Goal: Task Accomplishment & Management: Manage account settings

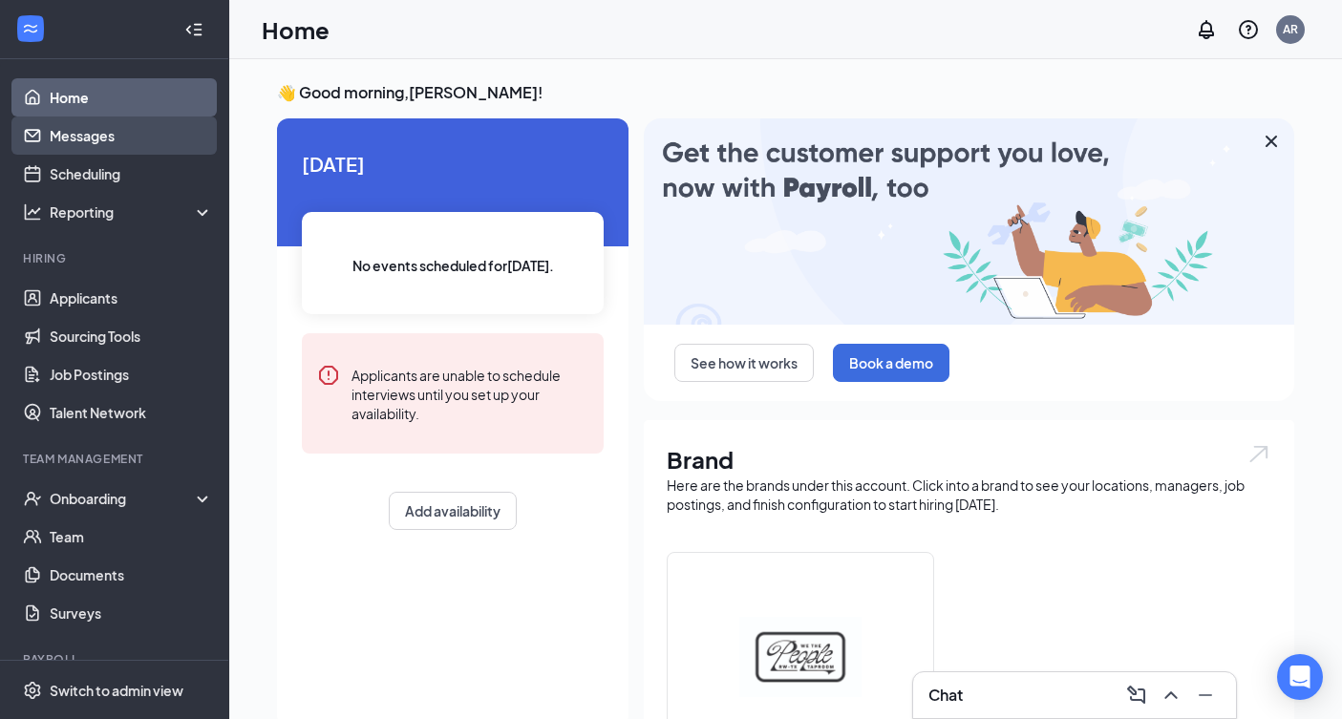
click at [74, 147] on link "Messages" at bounding box center [131, 135] width 163 height 38
click at [100, 145] on link "Messages" at bounding box center [131, 135] width 163 height 38
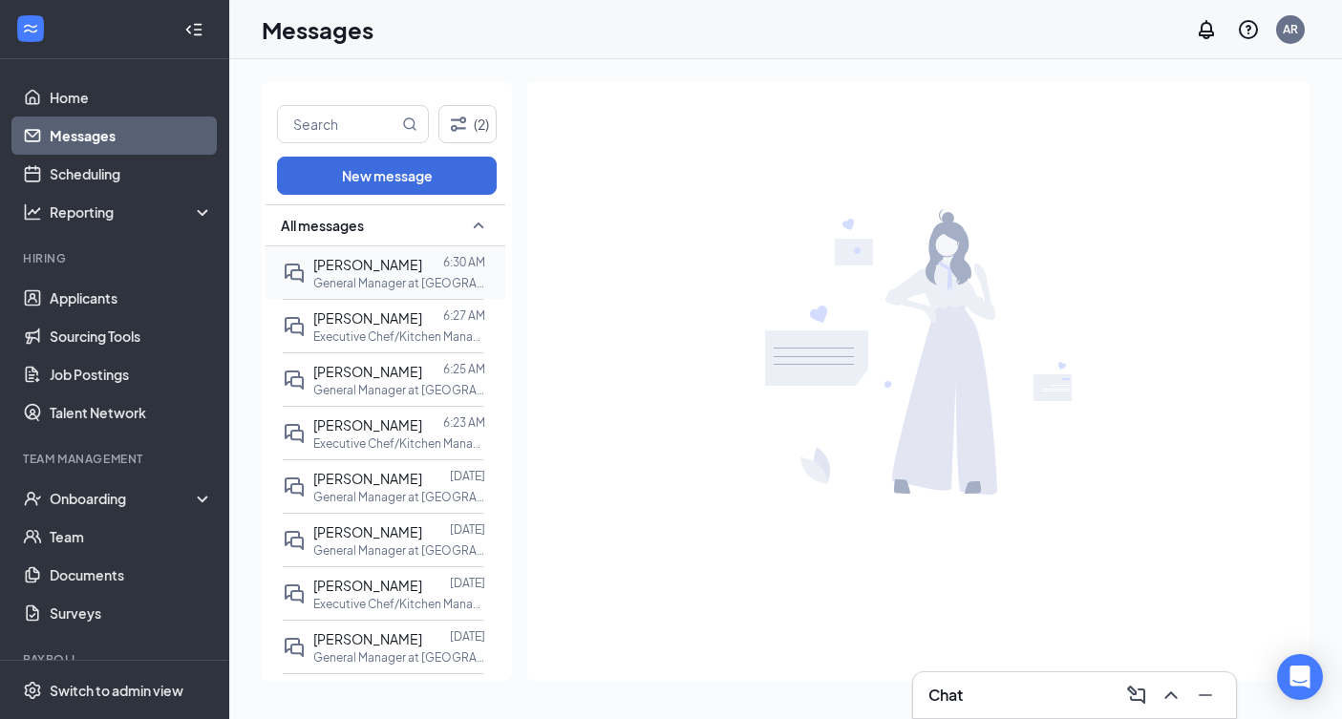
click at [391, 256] on span "[PERSON_NAME]" at bounding box center [367, 264] width 109 height 17
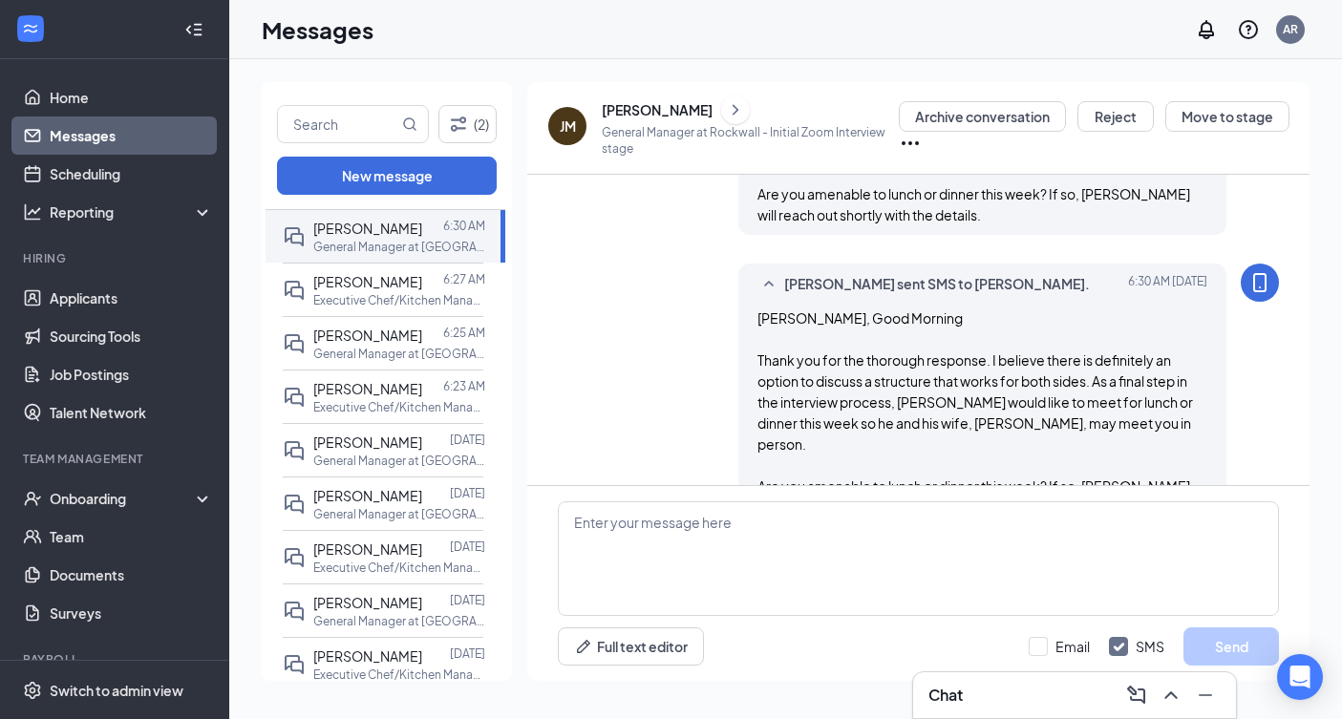
scroll to position [38, 0]
click at [356, 286] on span "[PERSON_NAME]" at bounding box center [367, 279] width 109 height 17
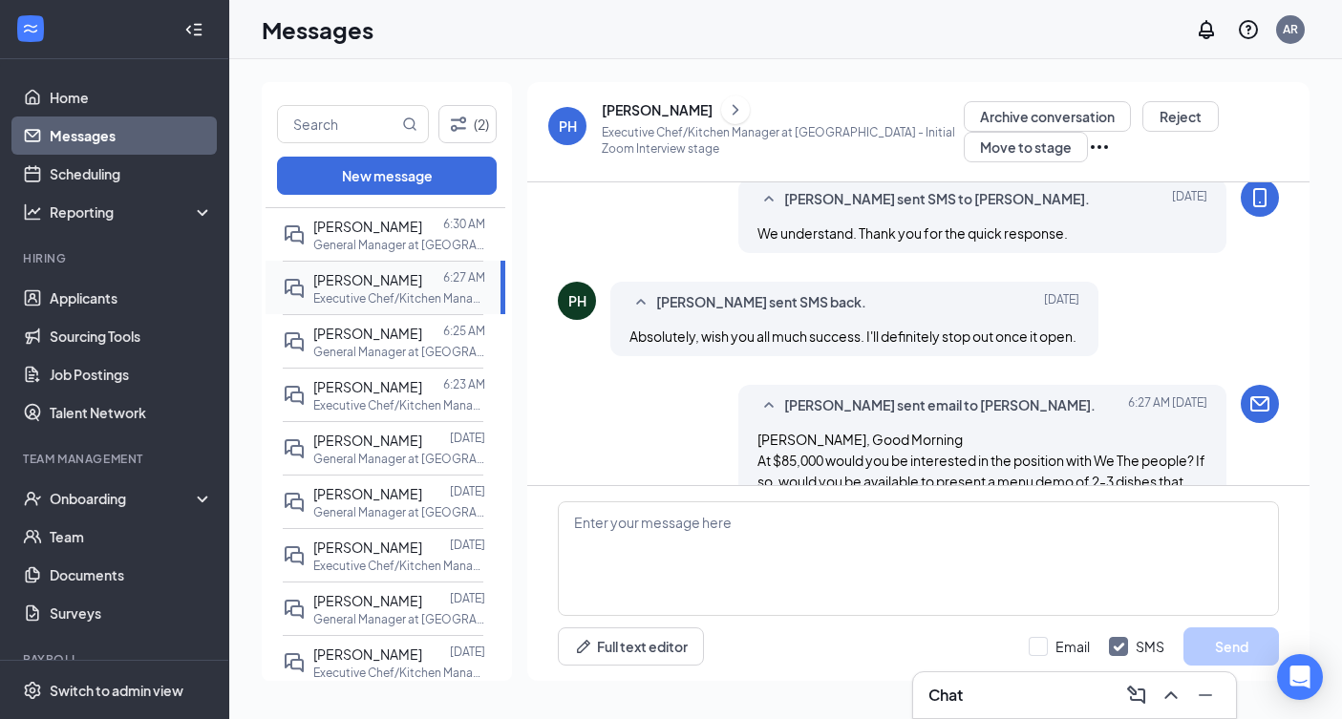
scroll to position [1567, 0]
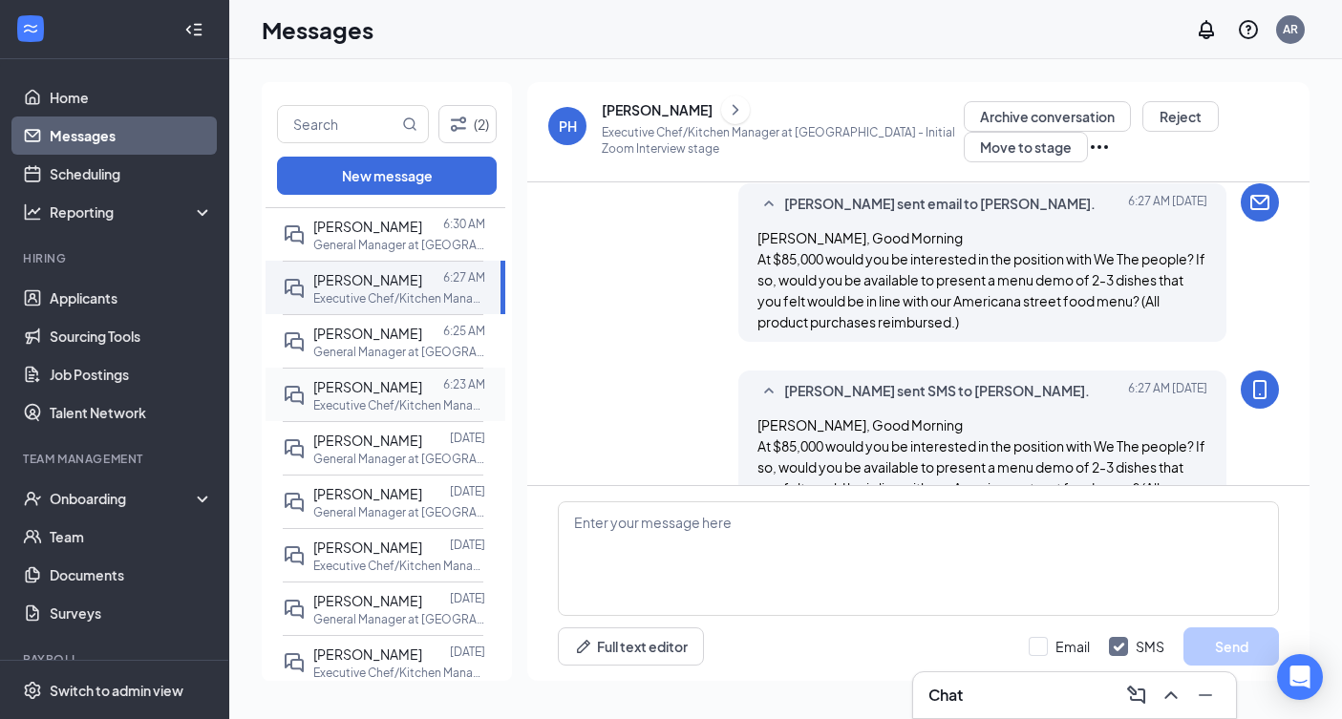
click at [353, 391] on span "[PERSON_NAME]" at bounding box center [367, 386] width 109 height 17
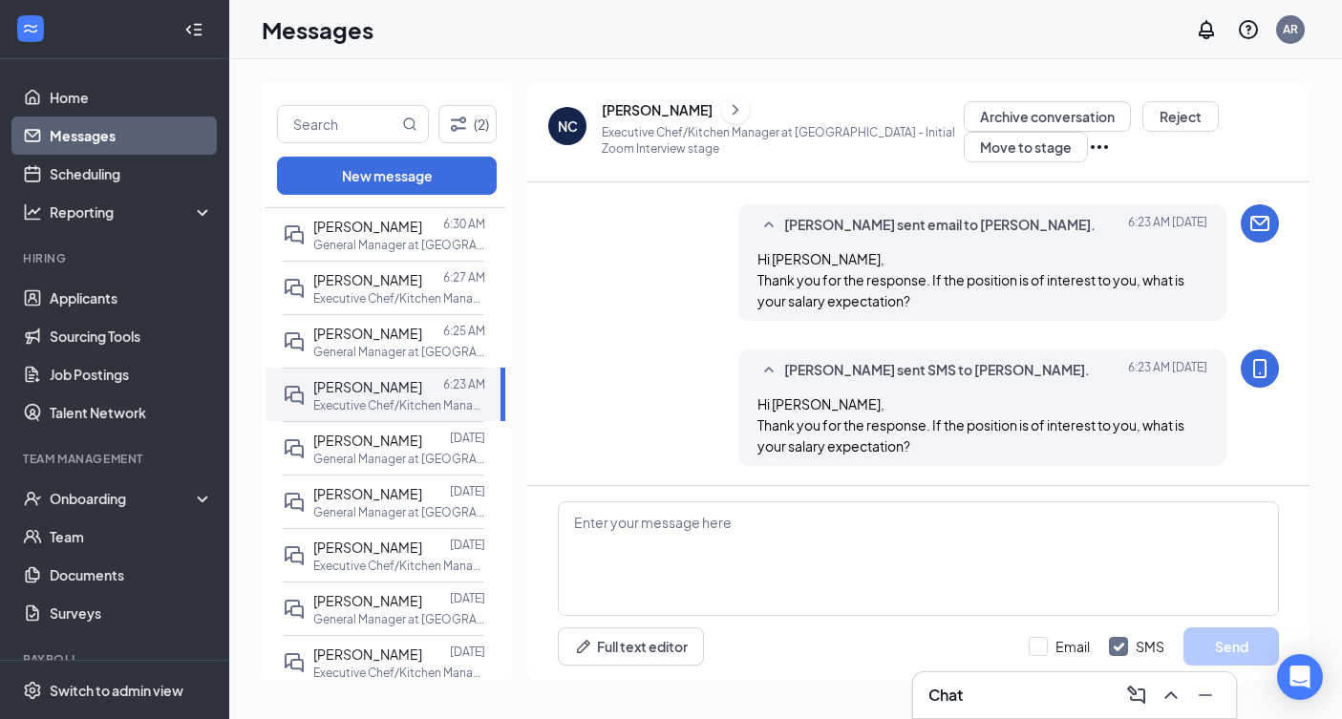
scroll to position [1672, 0]
click at [367, 515] on p "General Manager at [GEOGRAPHIC_DATA]" at bounding box center [399, 512] width 172 height 16
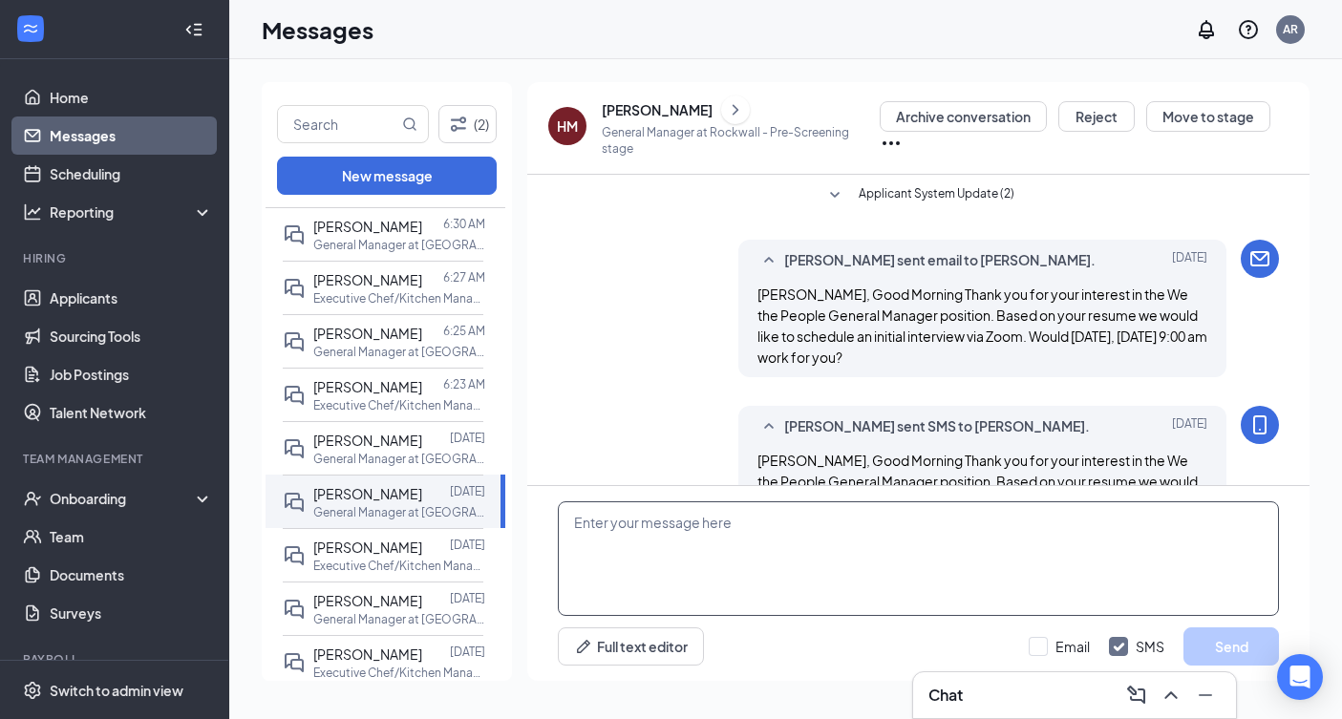
scroll to position [1496, 0]
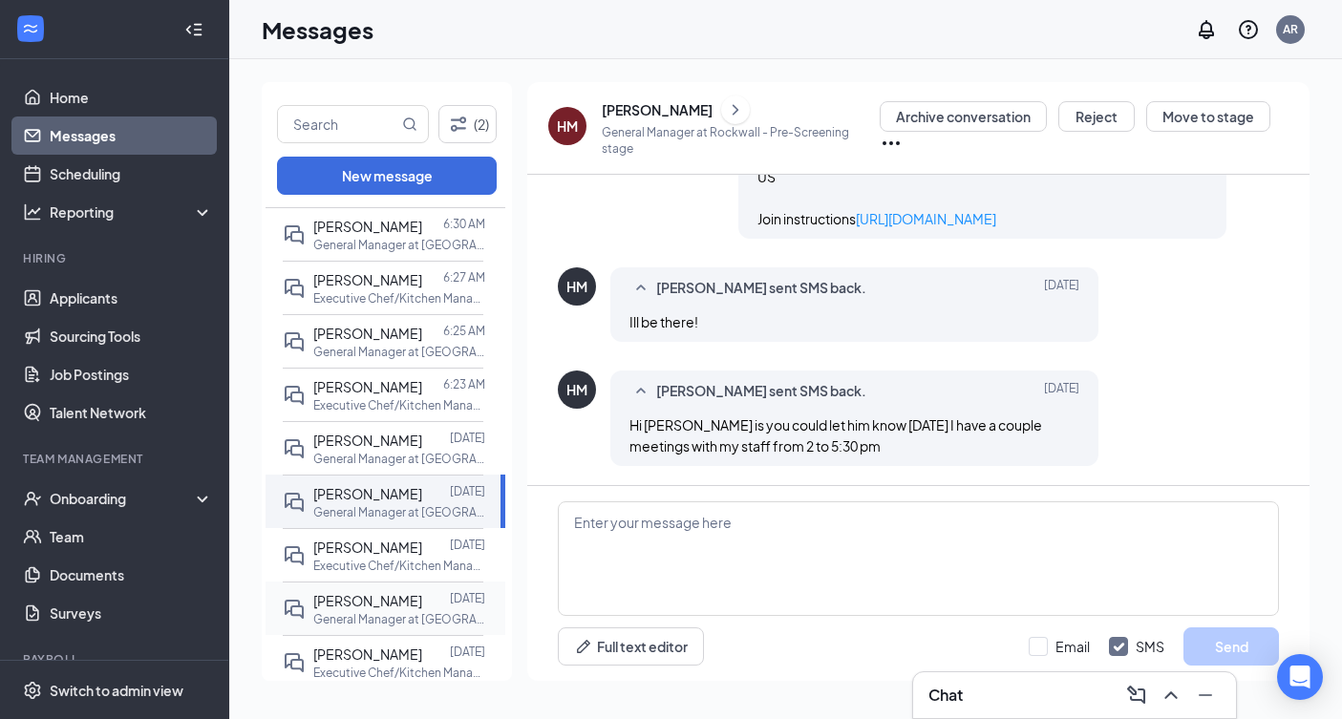
click at [343, 606] on span "[PERSON_NAME]" at bounding box center [367, 600] width 109 height 17
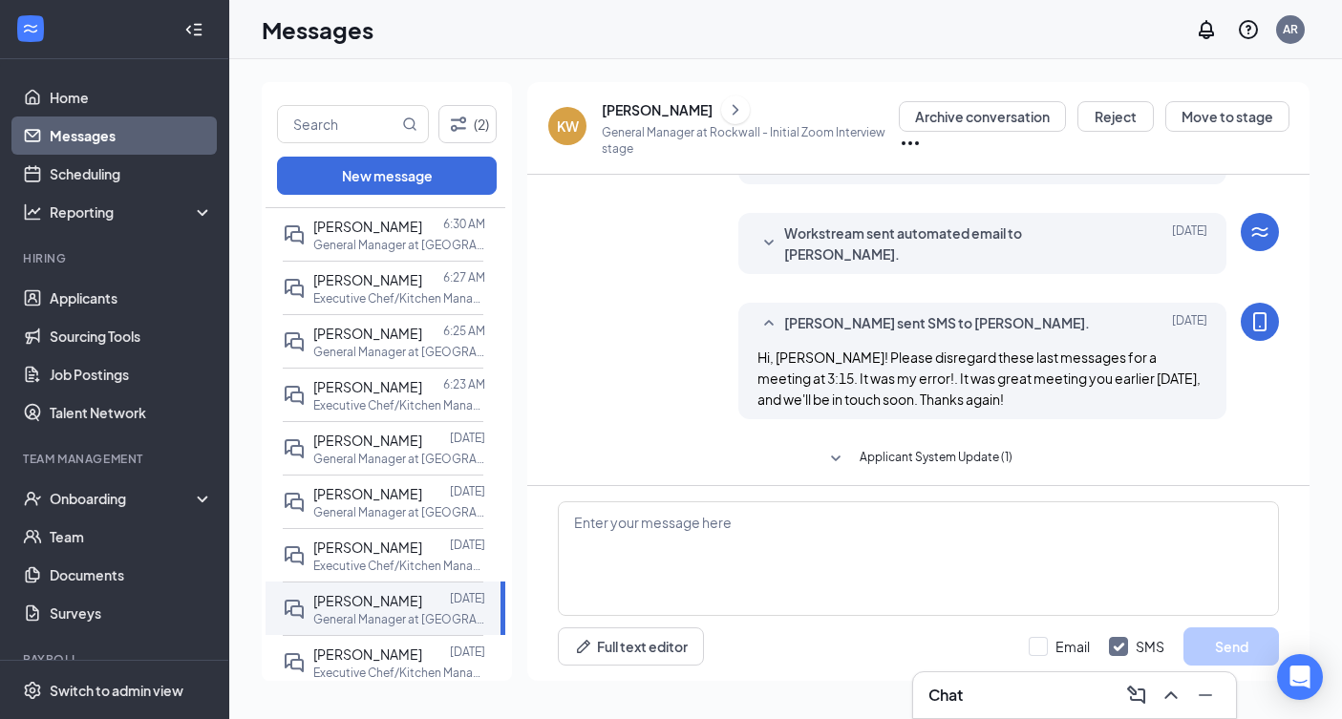
scroll to position [1051, 0]
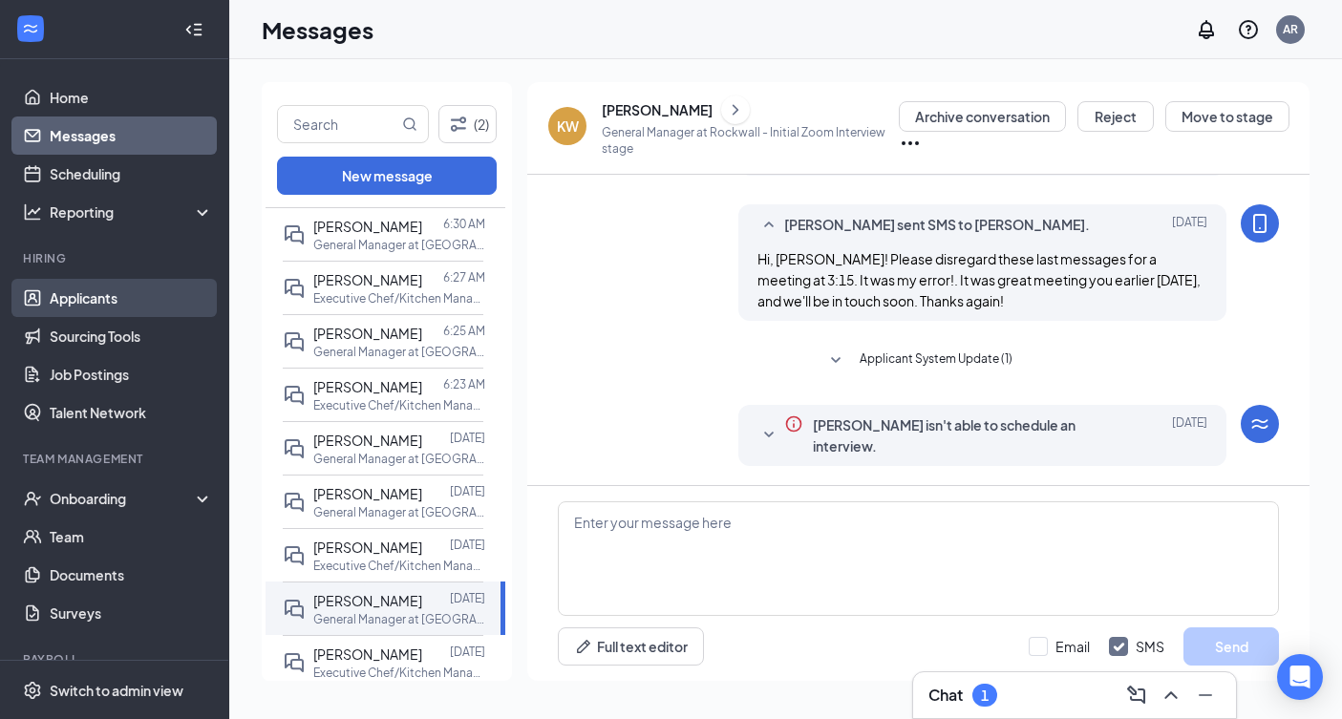
click at [95, 287] on link "Applicants" at bounding box center [131, 298] width 163 height 38
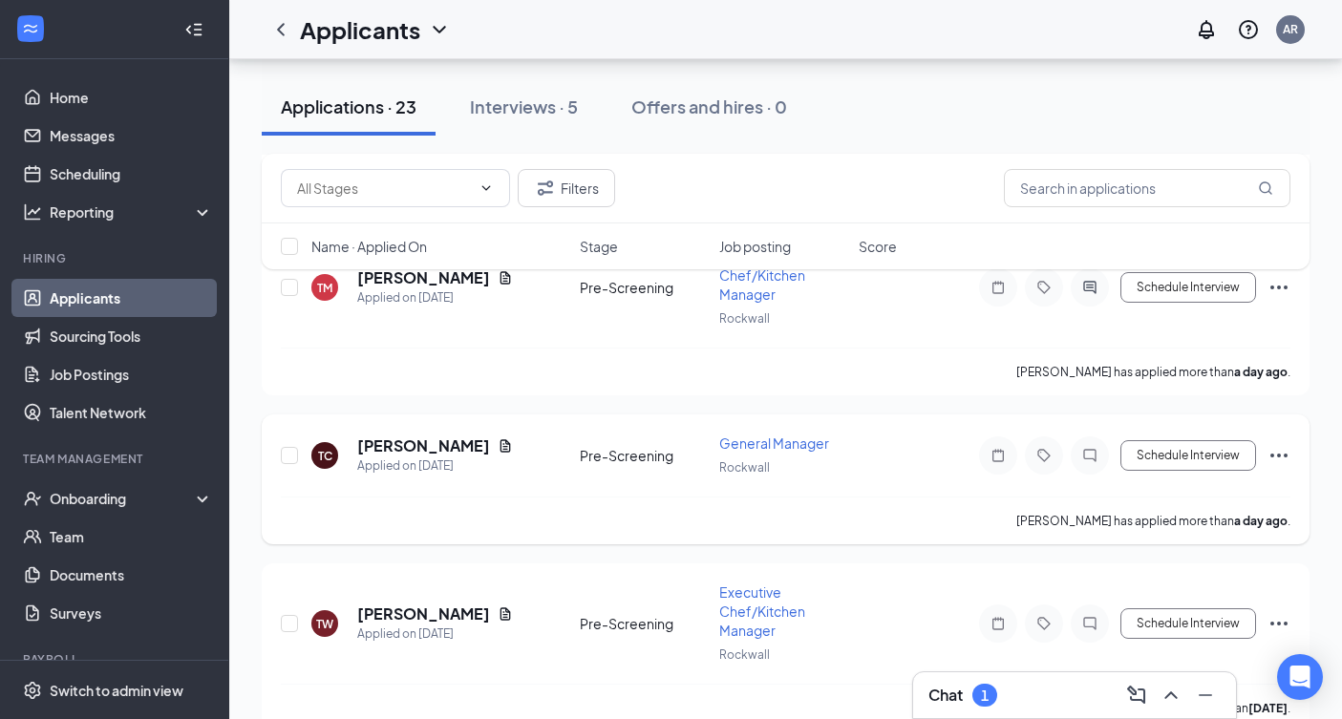
scroll to position [662, 0]
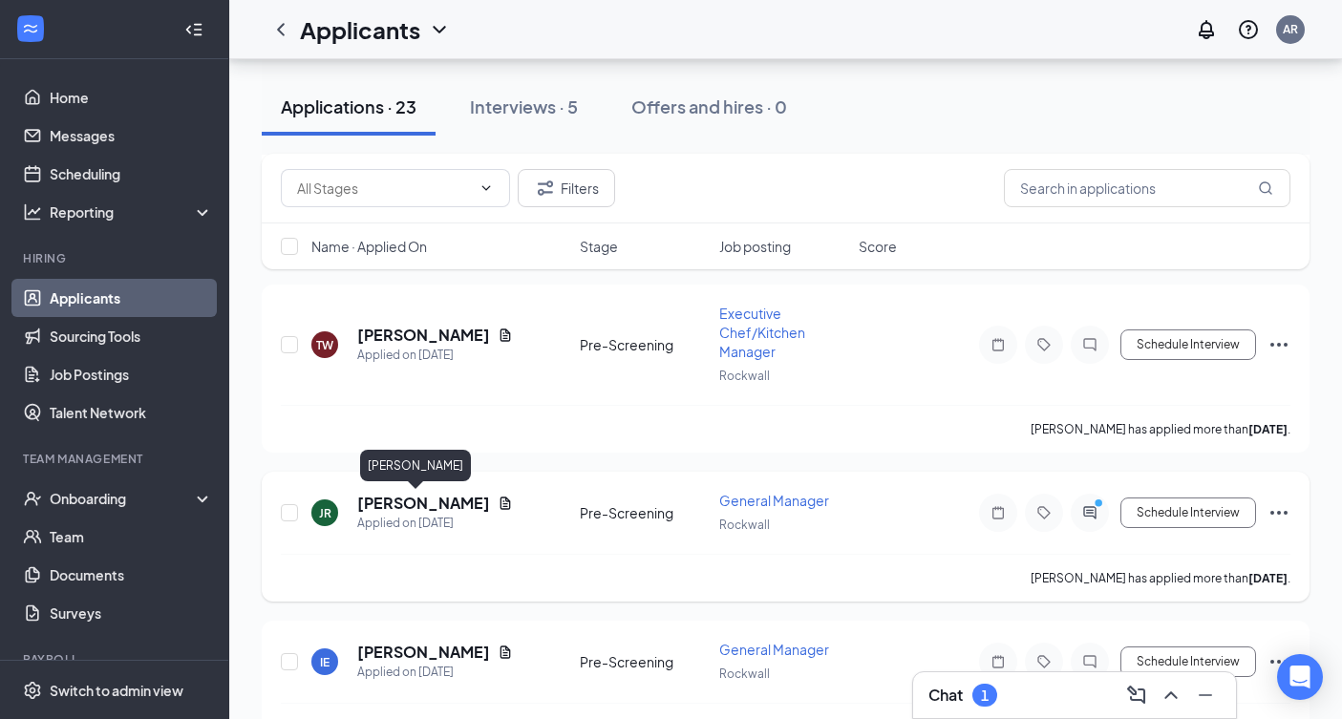
click at [399, 513] on h5 "[PERSON_NAME]" at bounding box center [423, 503] width 133 height 21
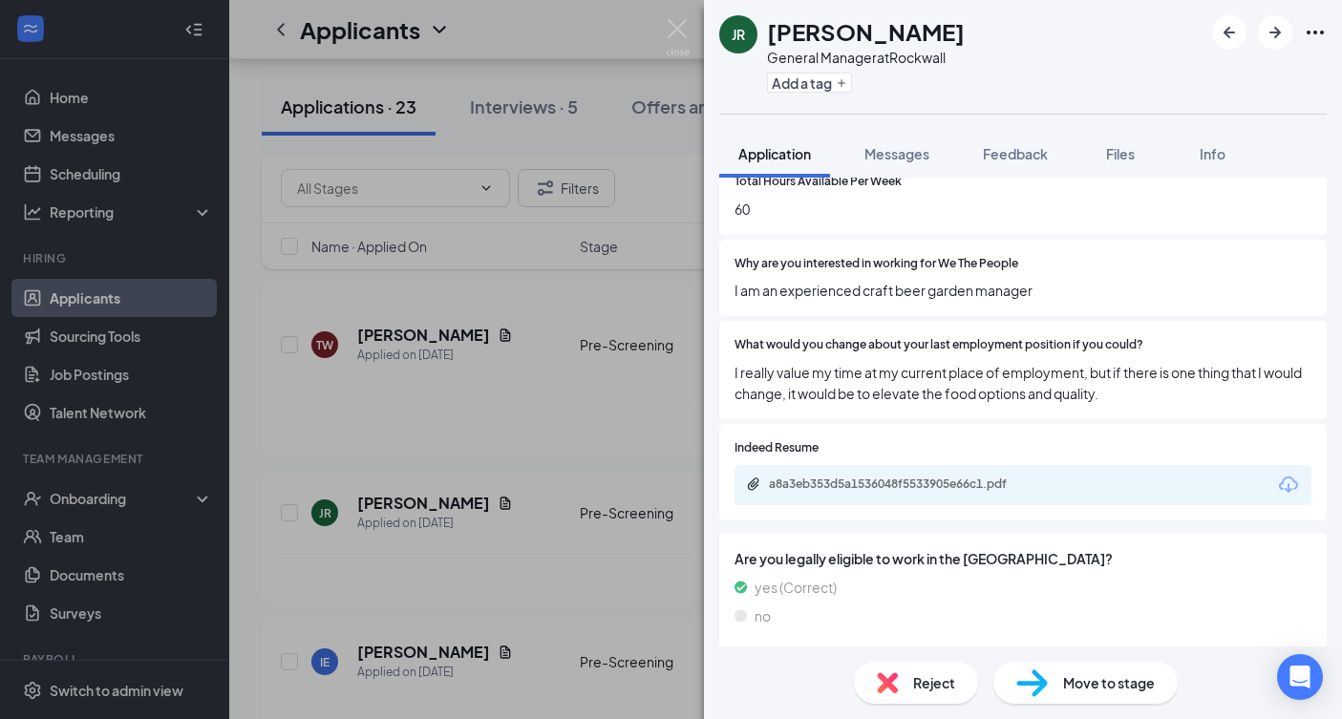
scroll to position [655, 0]
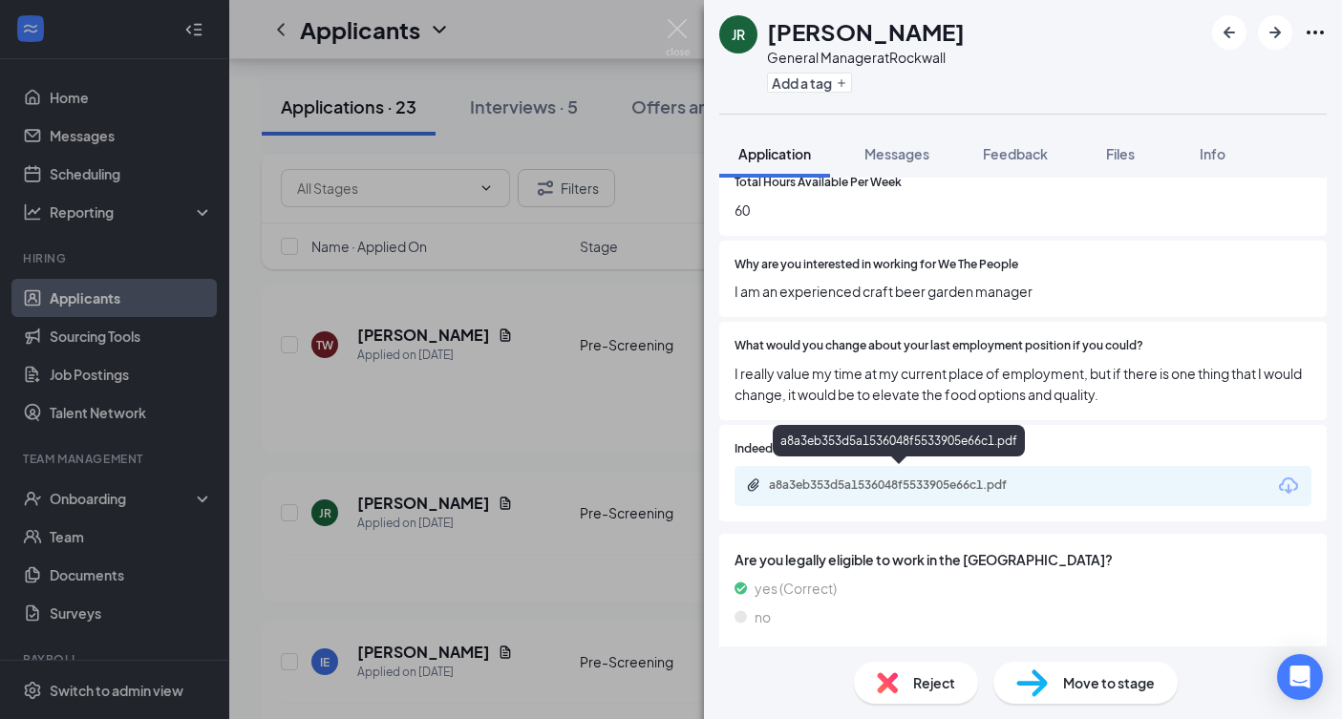
click at [886, 479] on div "a8a3eb353d5a1536048f5533905e66c1.pdf" at bounding box center [902, 484] width 267 height 15
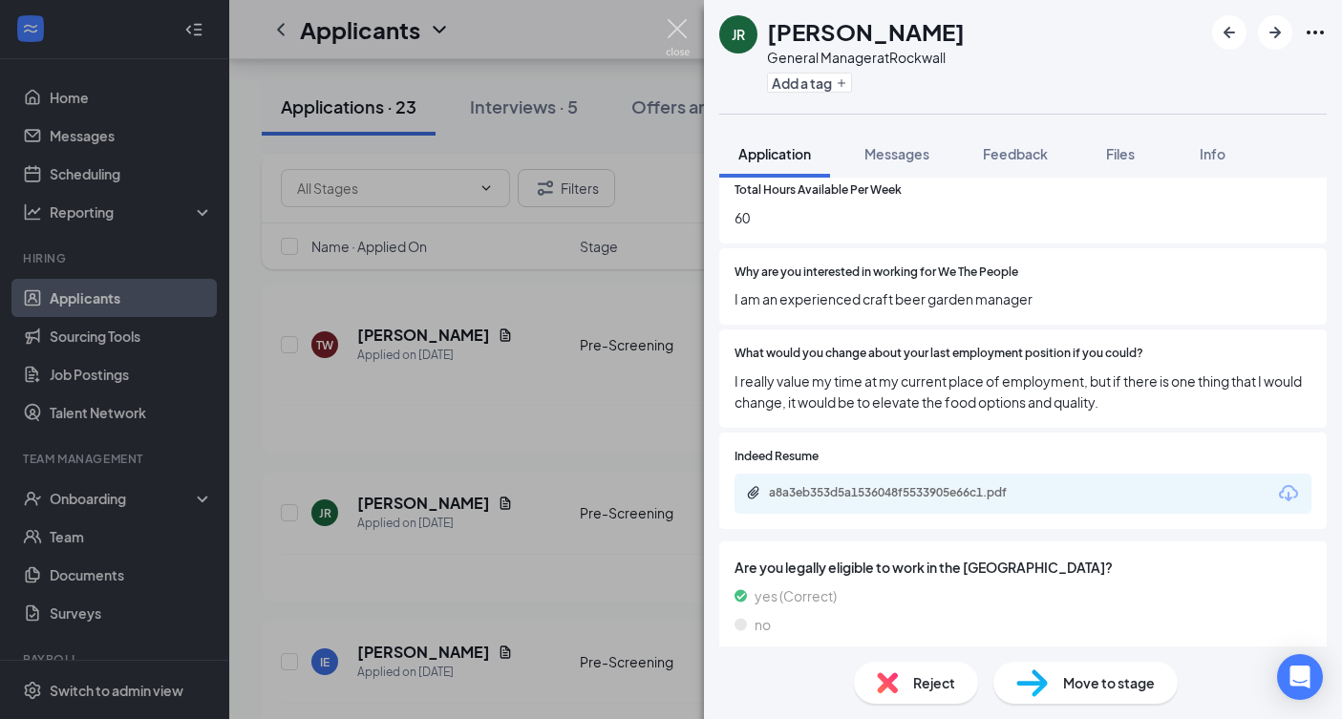
click at [682, 38] on img at bounding box center [678, 37] width 24 height 37
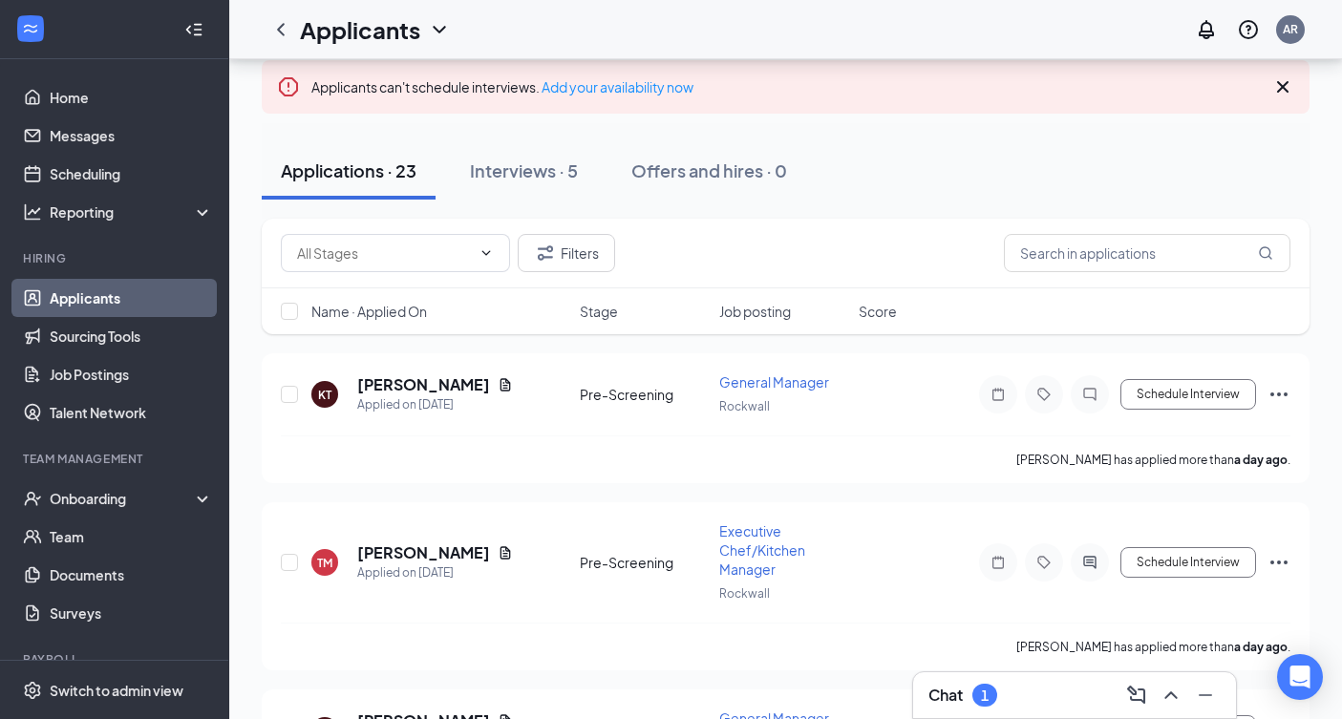
scroll to position [105, 0]
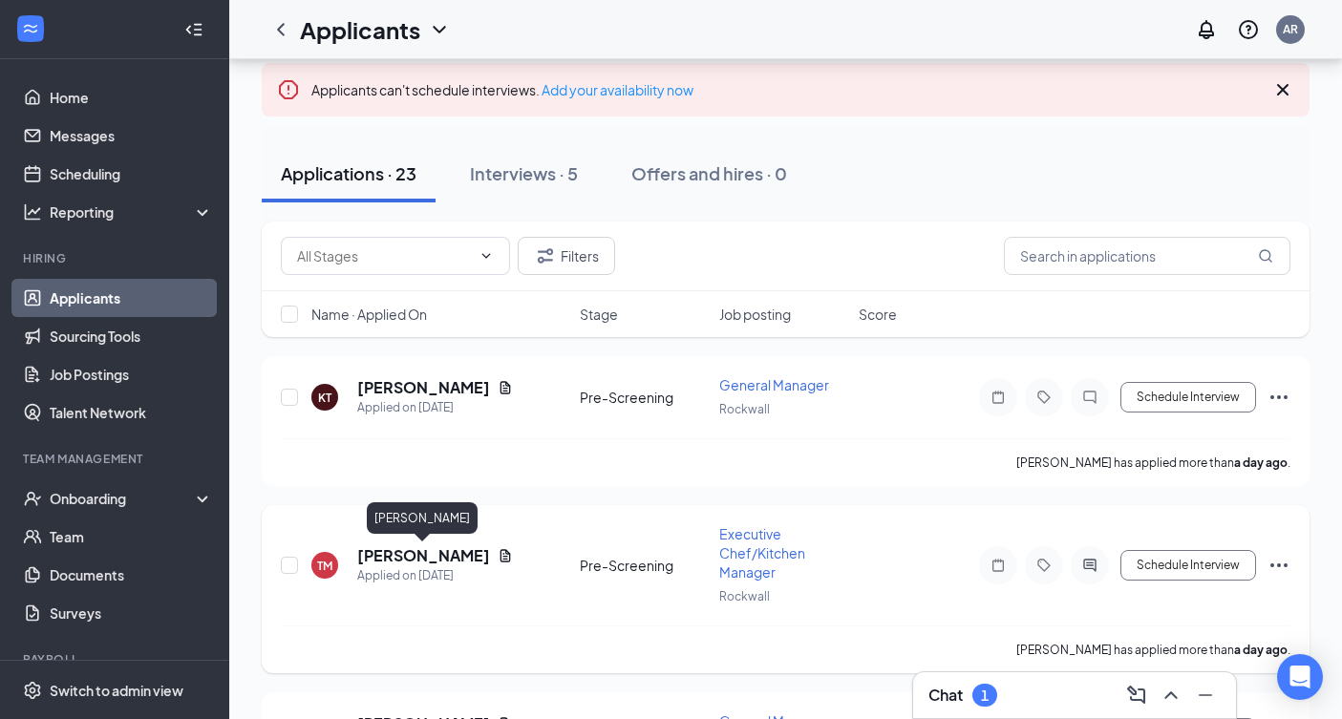
click at [446, 559] on h5 "[PERSON_NAME]" at bounding box center [423, 555] width 133 height 21
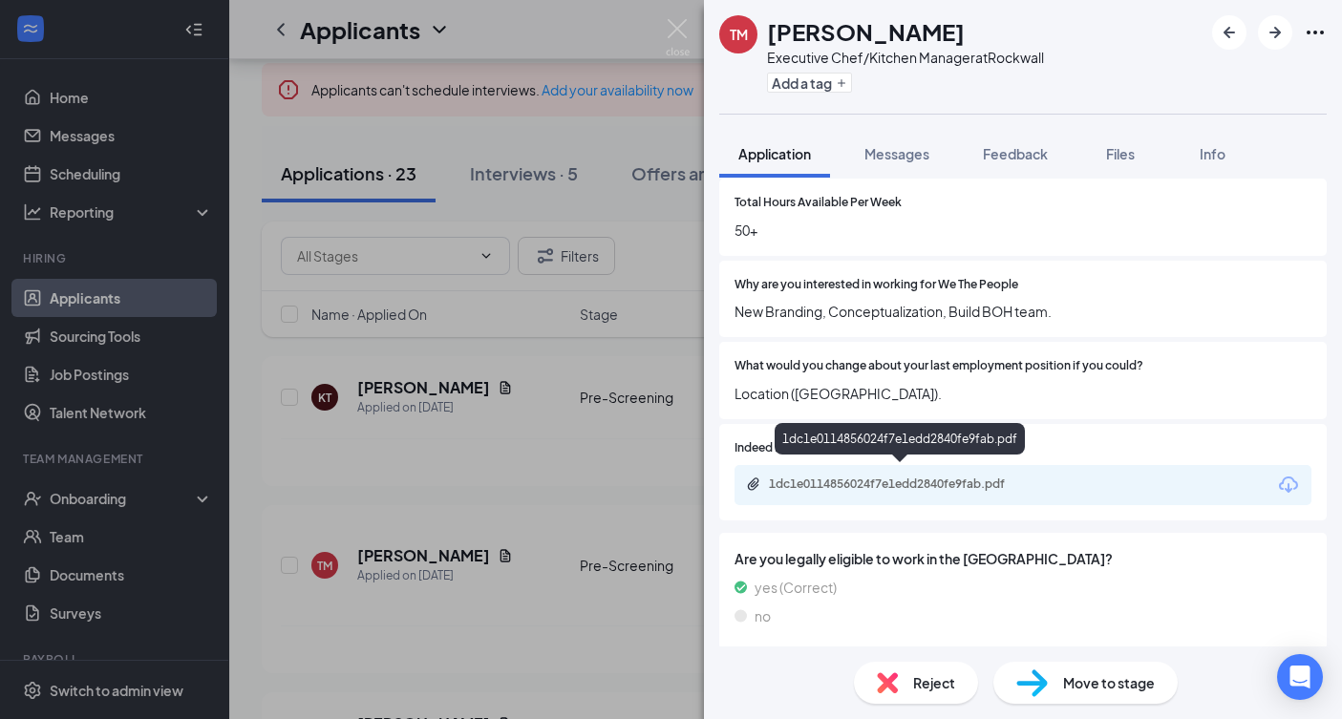
scroll to position [634, 0]
click at [950, 477] on div "1dc1e0114856024f7e1edd2840fe9fab.pdf" at bounding box center [902, 484] width 267 height 15
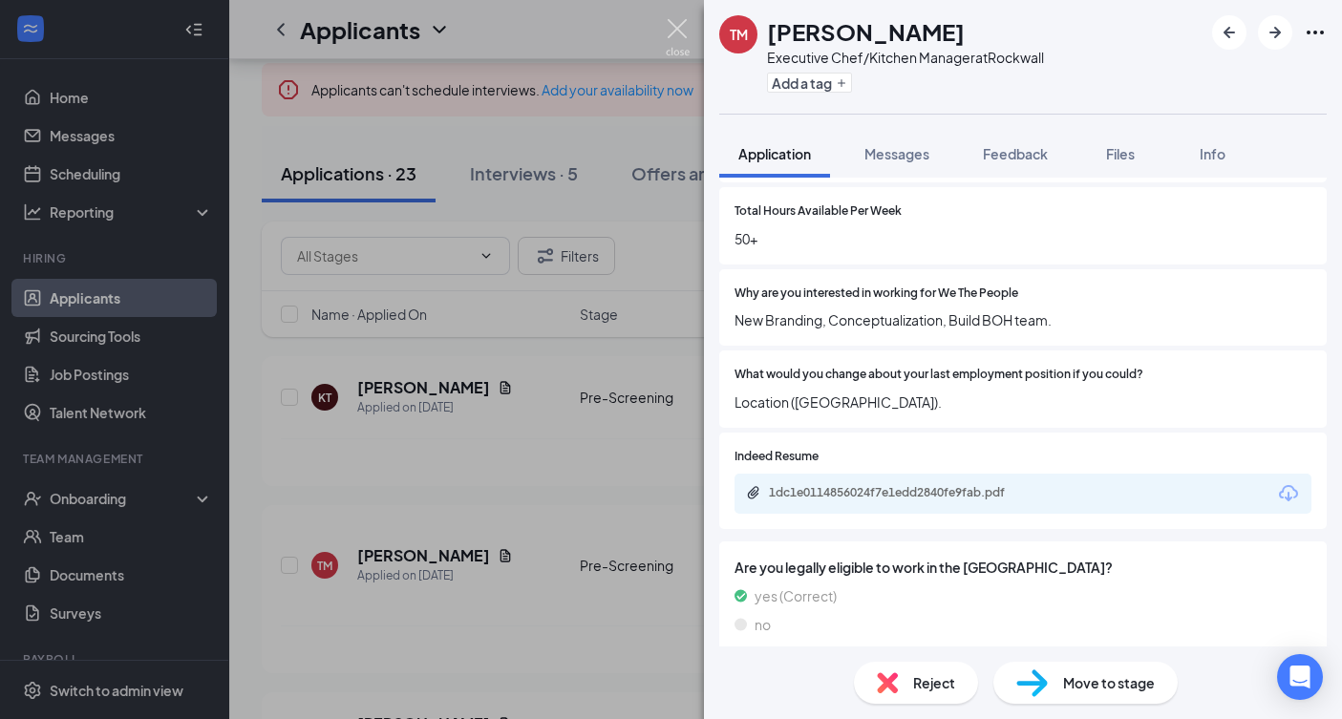
click at [677, 23] on img at bounding box center [678, 37] width 24 height 37
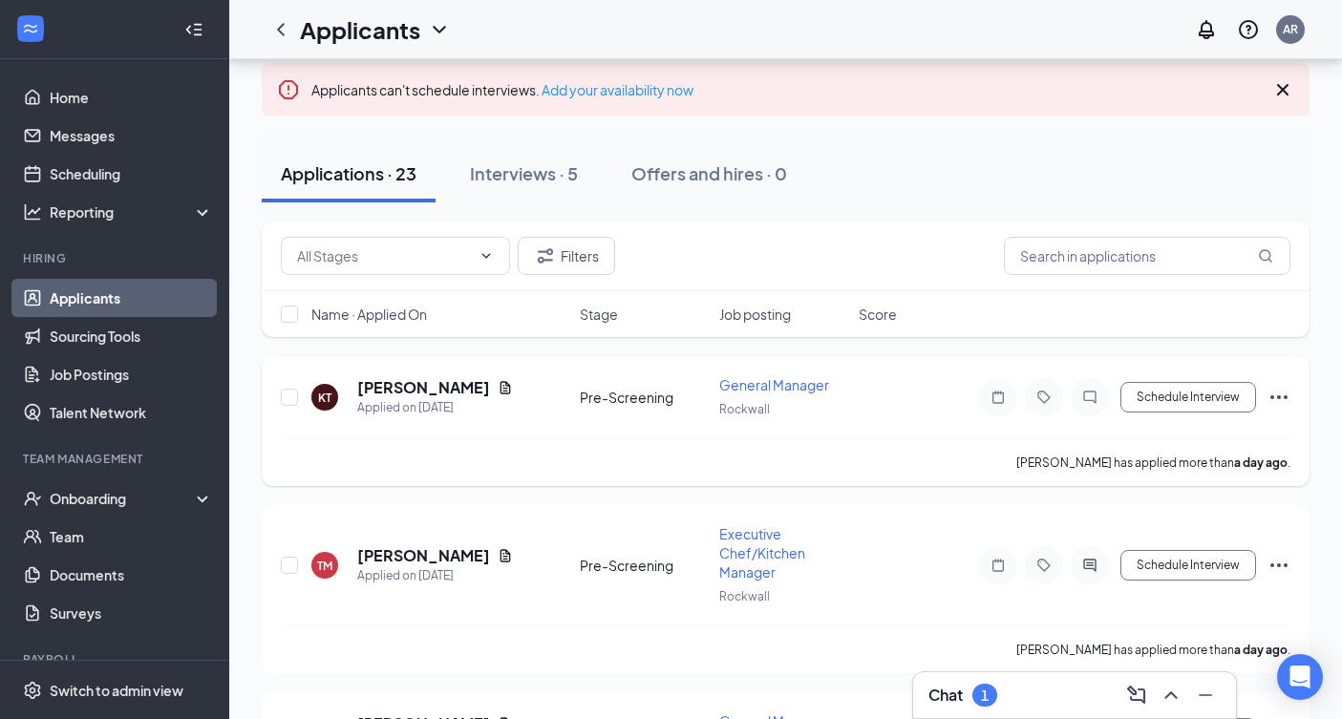
scroll to position [95, 0]
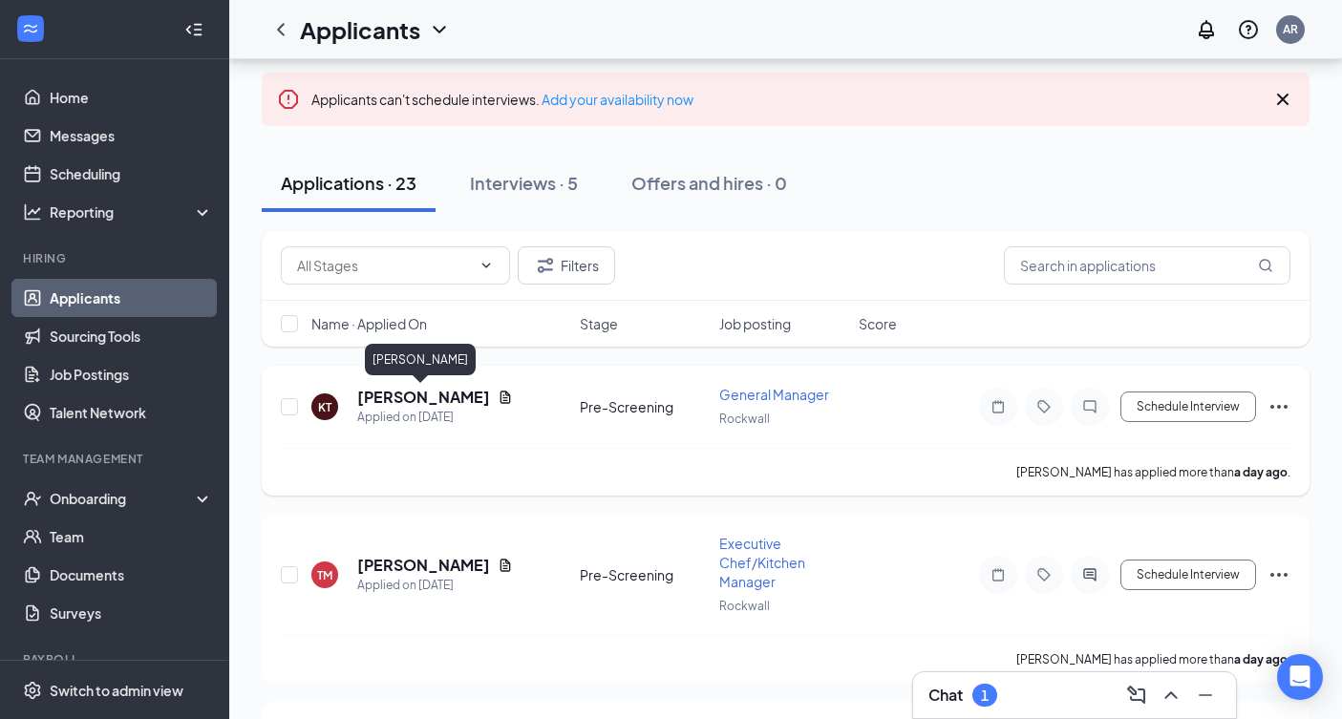
click at [437, 406] on h5 "[PERSON_NAME]" at bounding box center [423, 397] width 133 height 21
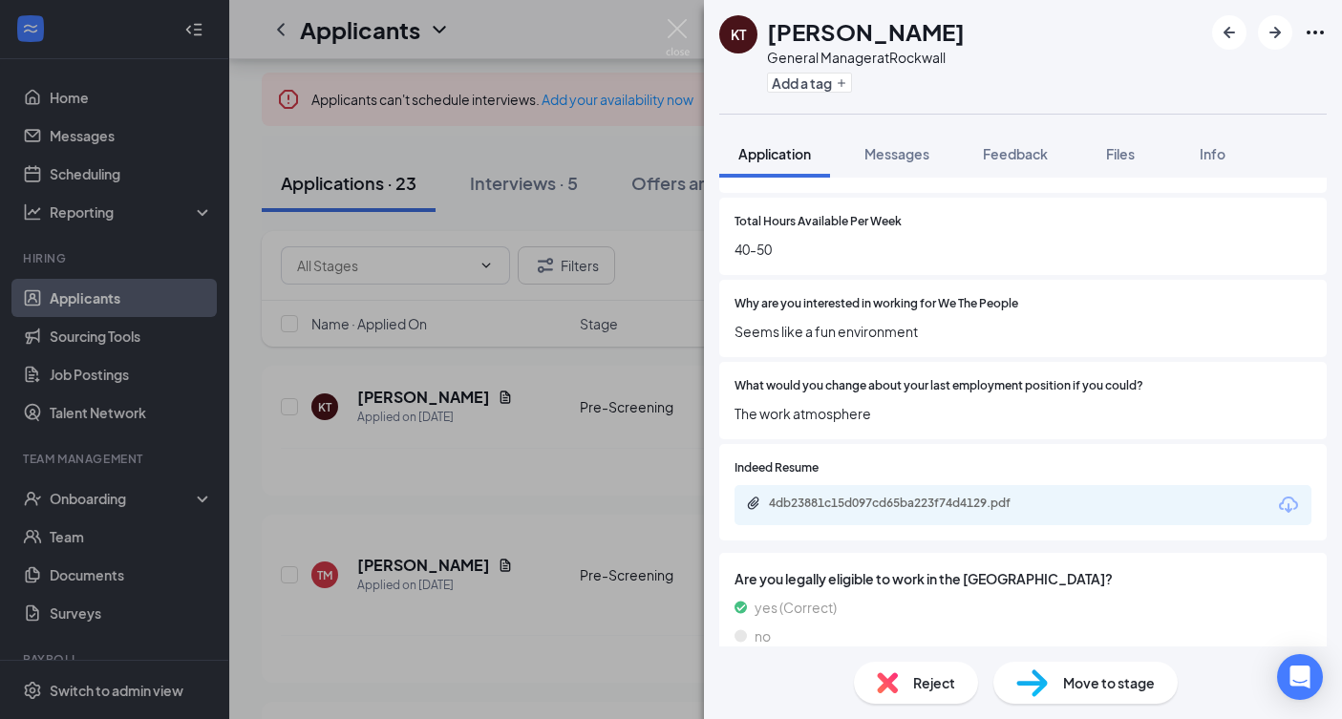
scroll to position [634, 0]
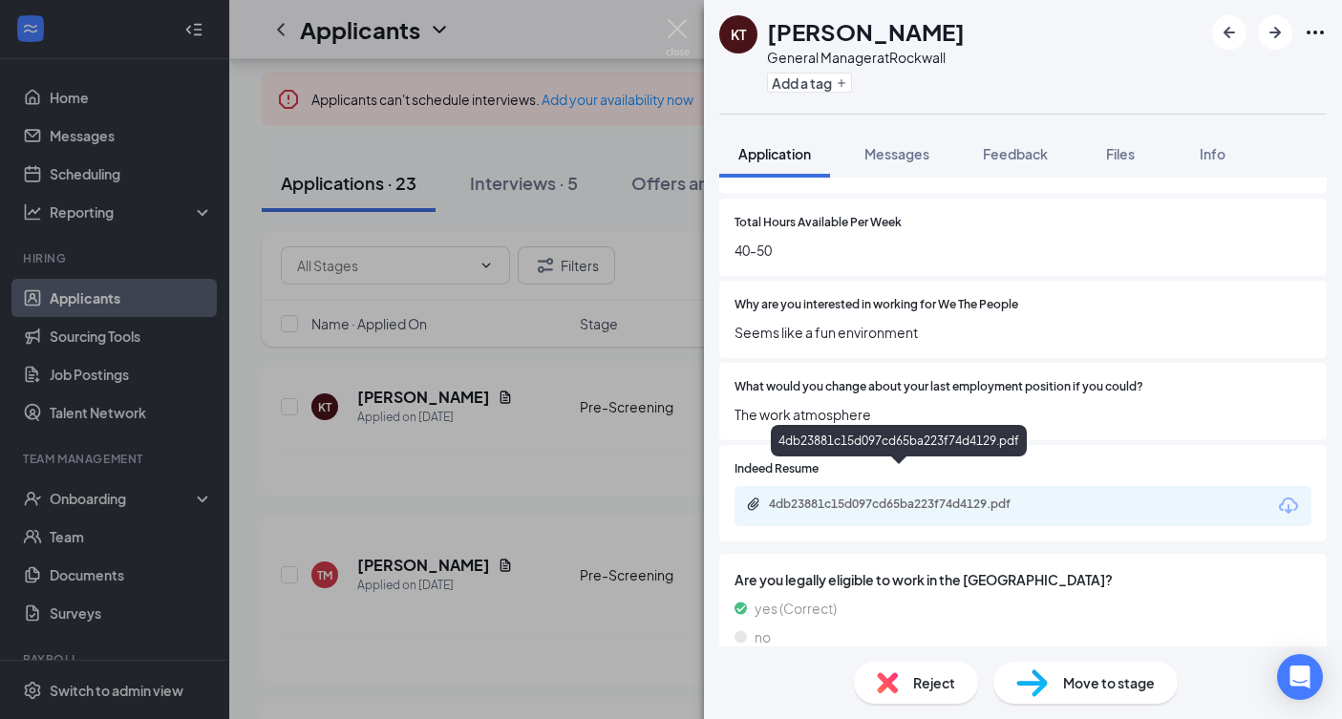
click at [927, 497] on div "4db23881c15d097cd65ba223f74d4129.pdf" at bounding box center [902, 504] width 267 height 15
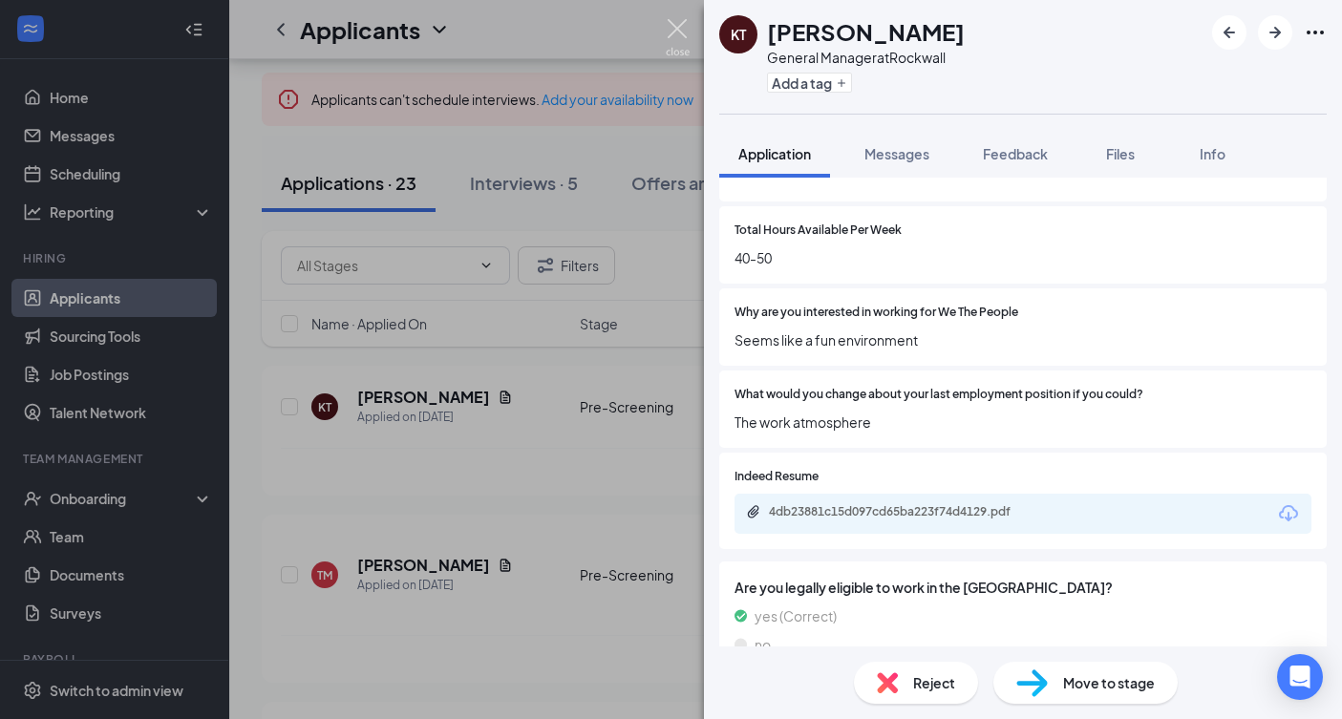
click at [670, 35] on img at bounding box center [678, 37] width 24 height 37
